Goal: Transaction & Acquisition: Purchase product/service

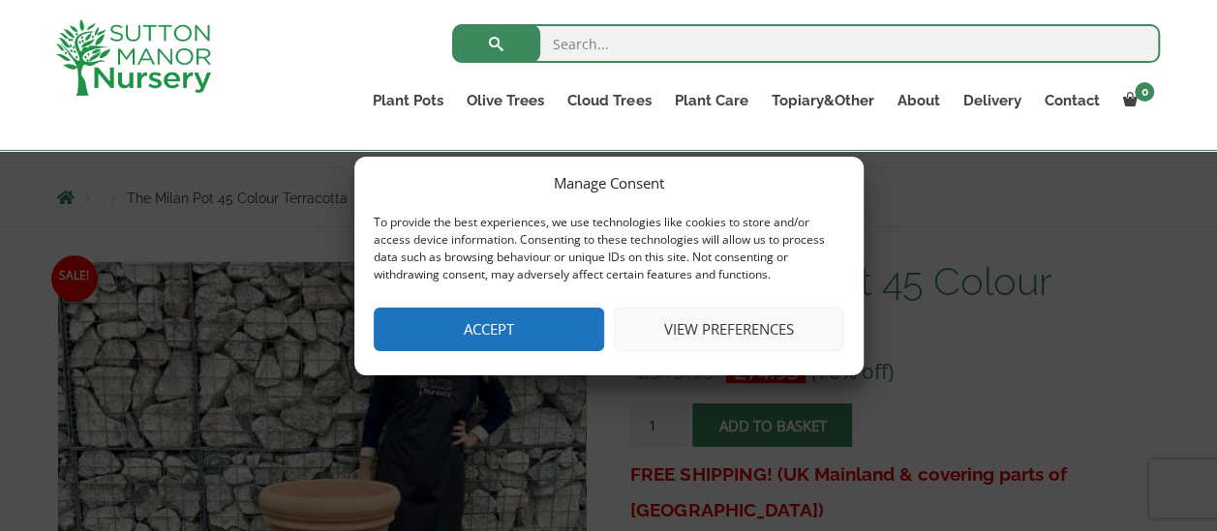
scroll to position [186, 0]
click at [687, 325] on button "View preferences" at bounding box center [729, 330] width 230 height 44
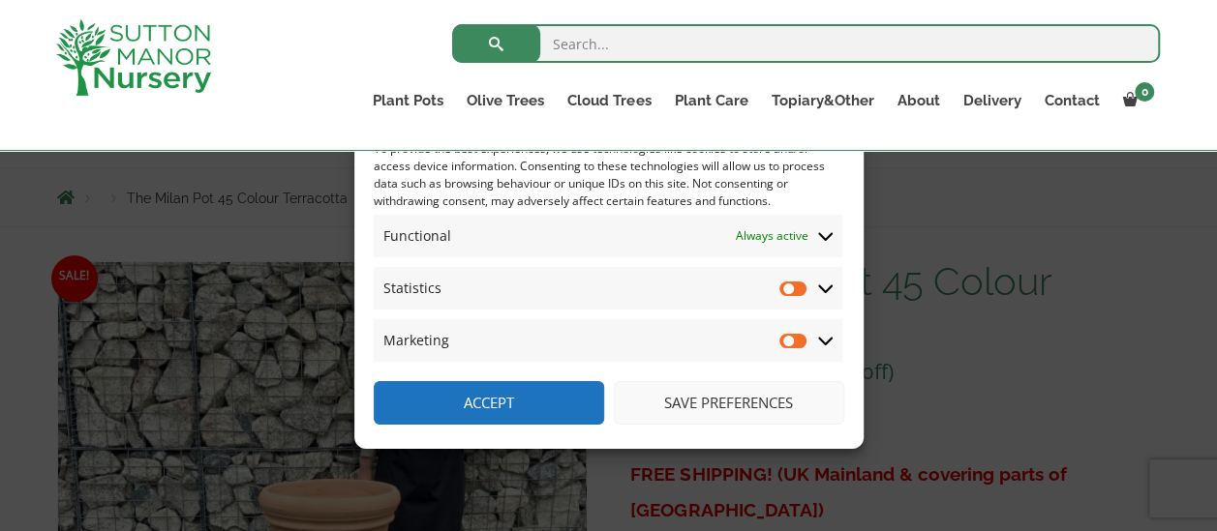
drag, startPoint x: 687, startPoint y: 325, endPoint x: 914, endPoint y: 396, distance: 237.3
click at [914, 396] on div "Manage Consent To provide the best experiences, we use technologies like cookie…" at bounding box center [608, 265] width 1217 height 531
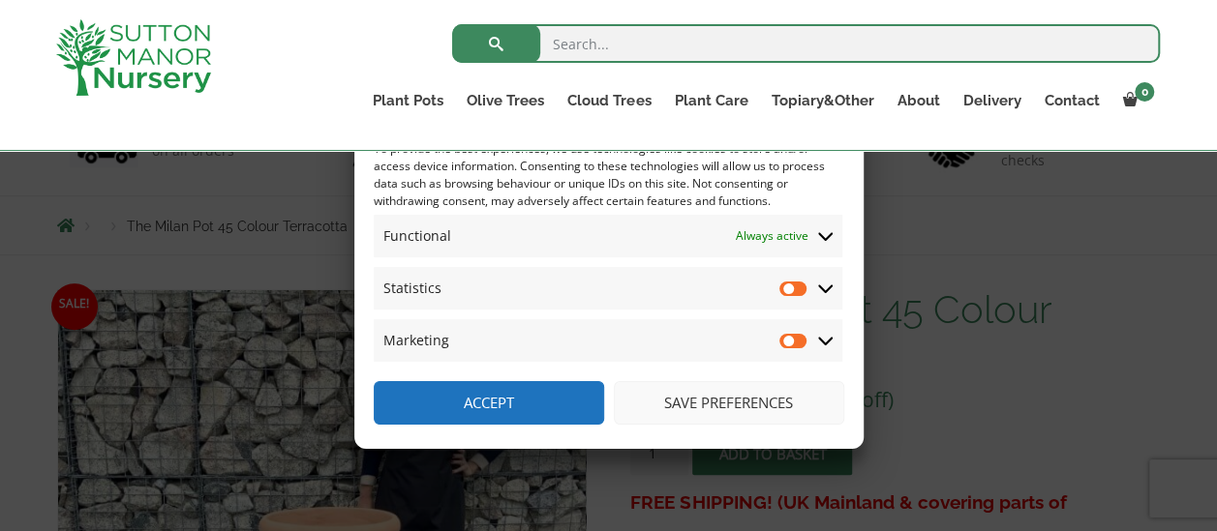
scroll to position [159, 0]
click at [800, 287] on input "Statistics" at bounding box center [793, 288] width 29 height 19
click at [798, 285] on input "Statistics" at bounding box center [793, 288] width 29 height 19
checkbox input "false"
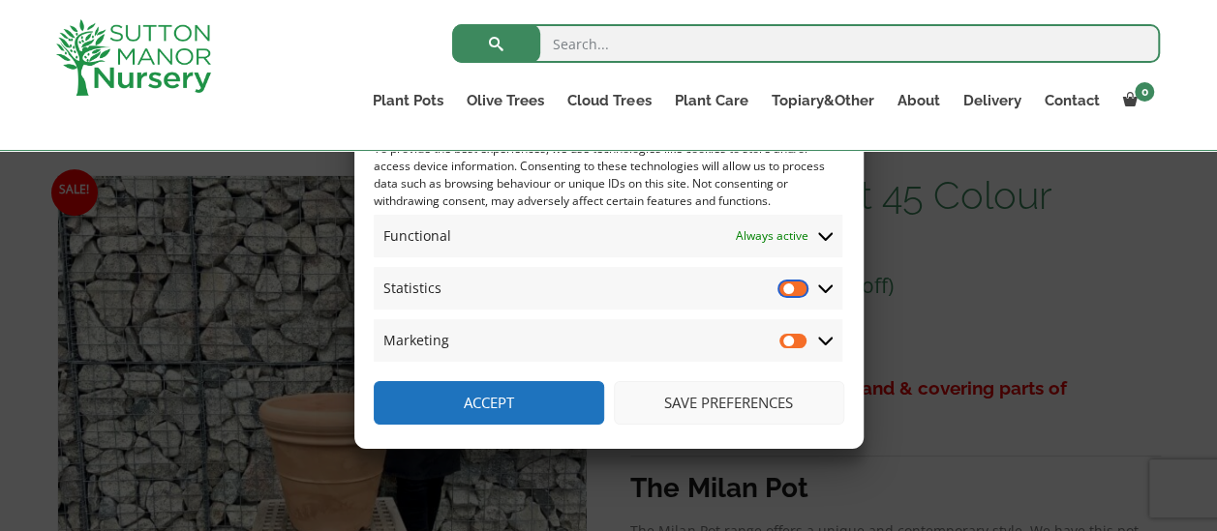
scroll to position [274, 0]
click at [709, 394] on button "Save preferences" at bounding box center [729, 403] width 230 height 44
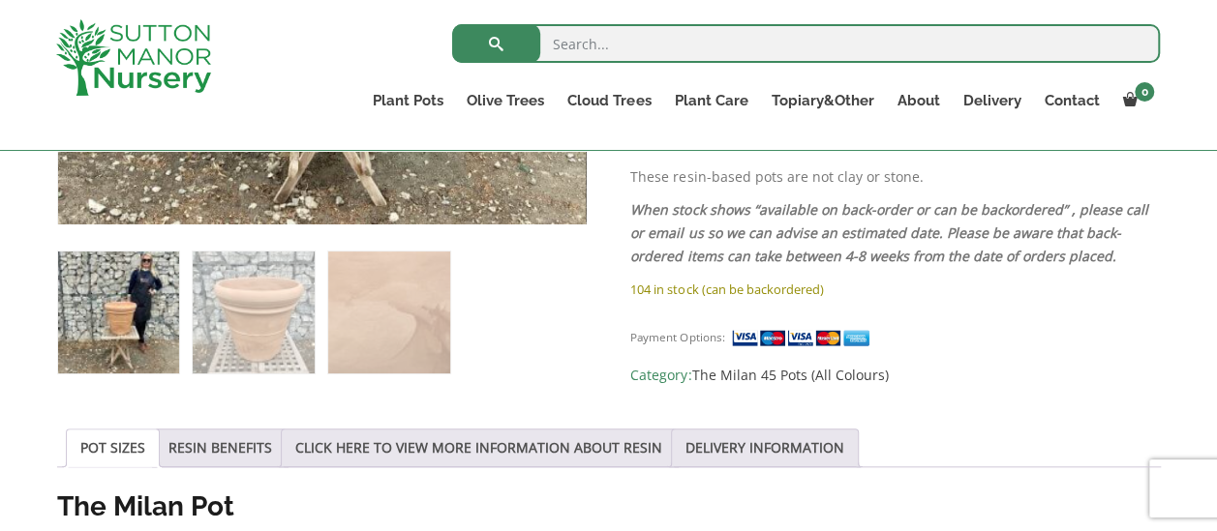
scroll to position [747, 0]
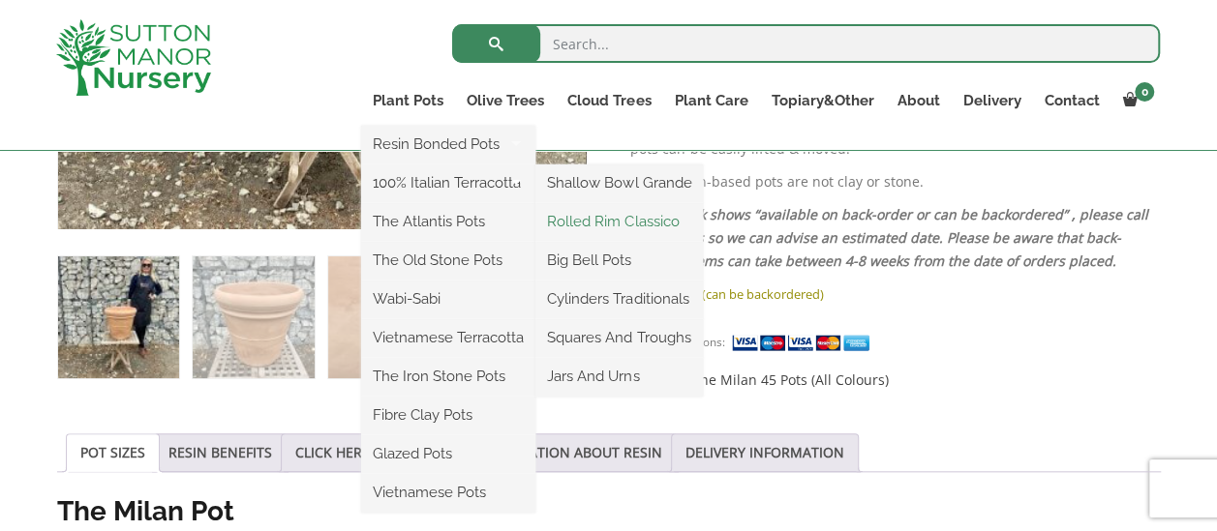
click at [603, 219] on link "Rolled Rim Classico" at bounding box center [618, 221] width 167 height 29
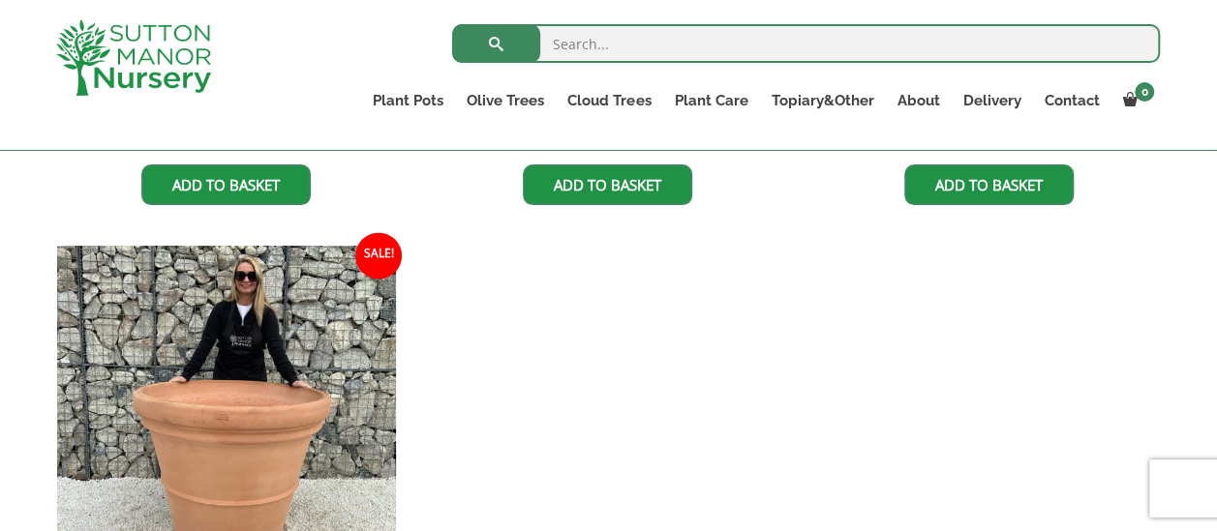
scroll to position [1791, 0]
